Goal: Information Seeking & Learning: Learn about a topic

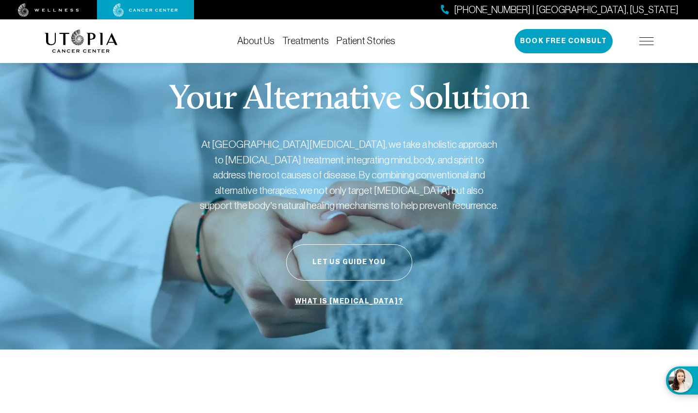
click at [311, 37] on link "Treatments" at bounding box center [305, 40] width 47 height 11
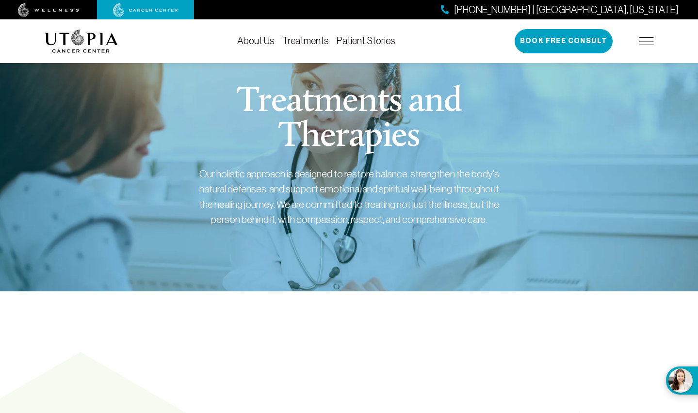
click at [349, 41] on link "Patient Stories" at bounding box center [366, 40] width 59 height 11
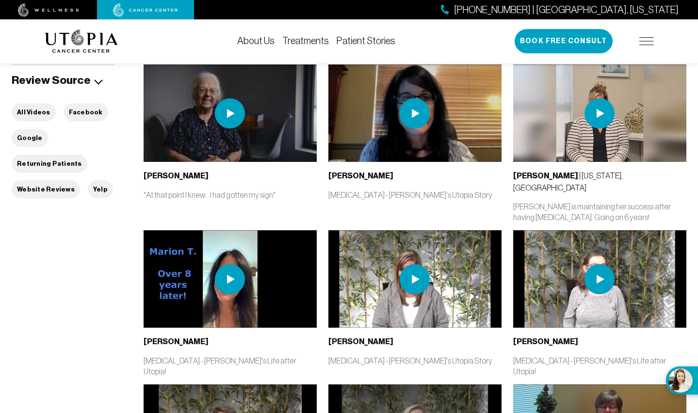
scroll to position [246, 0]
